Goal: Information Seeking & Learning: Learn about a topic

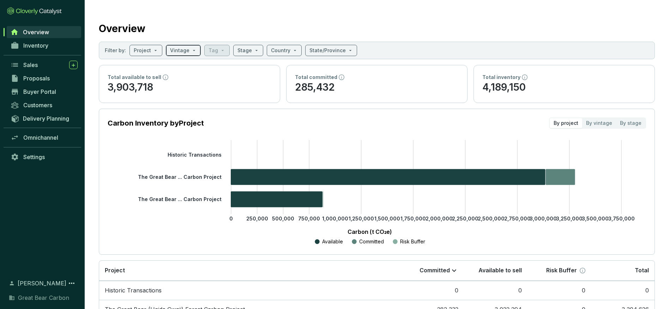
click at [178, 50] on input "search" at bounding box center [179, 50] width 19 height 11
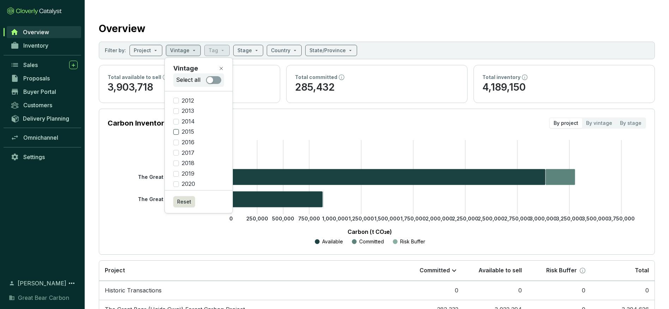
click at [188, 131] on span "2015" at bounding box center [188, 132] width 18 height 8
click at [179, 131] on input "2015" at bounding box center [176, 132] width 6 height 6
click at [178, 133] on input "2015" at bounding box center [176, 132] width 6 height 6
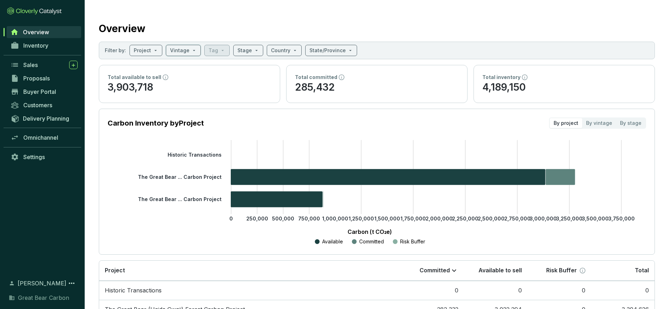
click at [177, 133] on section "Carbon Inventory by Project By project By vintage By stage 0 250,000 500,000 75…" at bounding box center [377, 182] width 556 height 146
click at [186, 54] on input "search" at bounding box center [179, 50] width 19 height 11
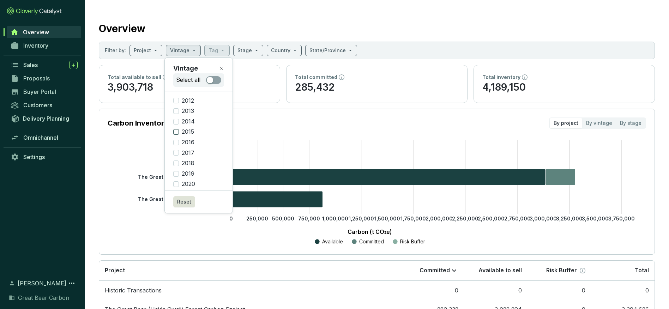
click at [178, 132] on input "2015" at bounding box center [176, 132] width 6 height 6
checkbox input "true"
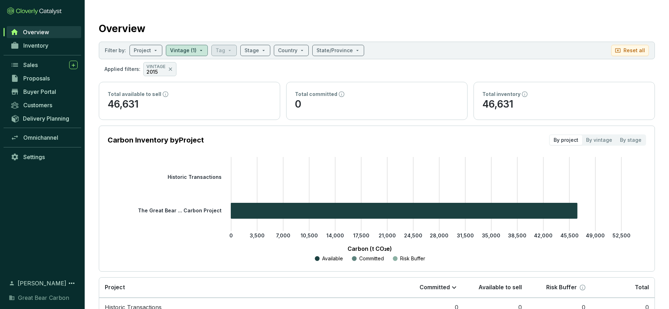
click at [174, 252] on p "Carbon (t CO₂e)" at bounding box center [369, 249] width 503 height 8
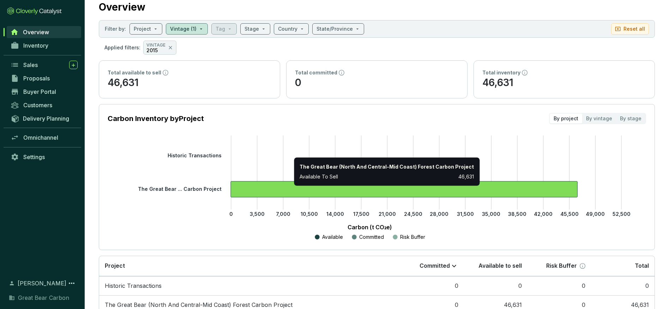
scroll to position [65, 0]
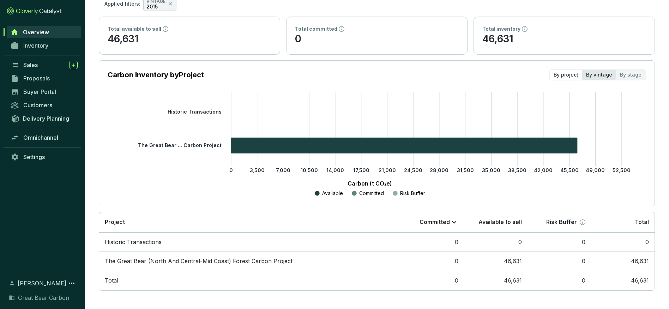
click at [600, 72] on div "By vintage" at bounding box center [599, 75] width 34 height 10
click at [582, 70] on input "By vintage" at bounding box center [582, 70] width 0 height 0
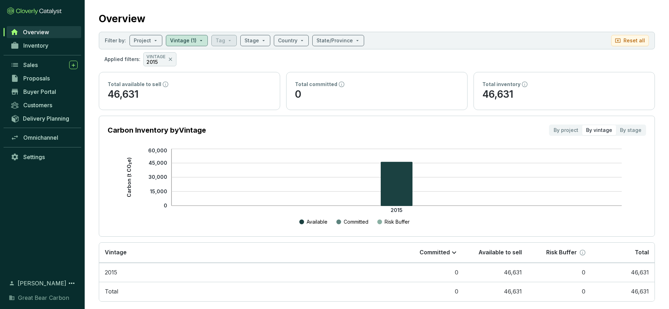
scroll to position [21, 0]
